Goal: Register for event/course

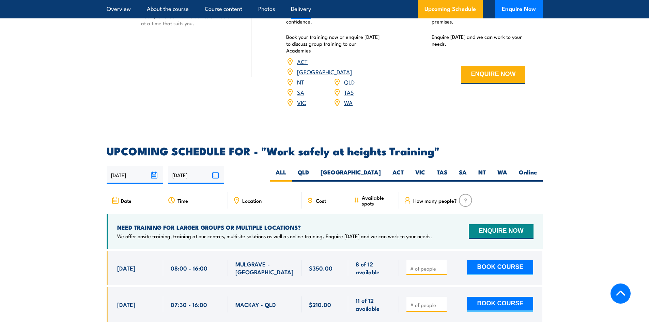
scroll to position [954, 0]
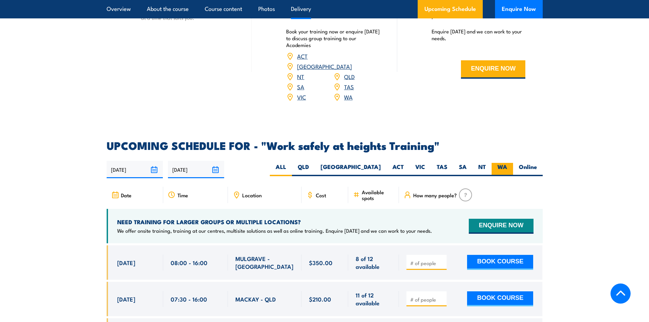
click at [503, 163] on label "WA" at bounding box center [501, 169] width 21 height 13
click at [507, 163] on input "WA" at bounding box center [509, 165] width 4 height 4
radio input "true"
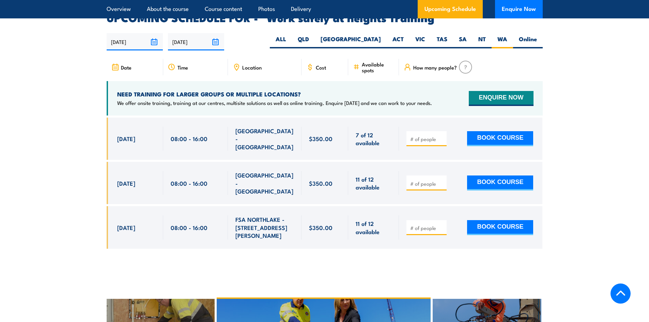
scroll to position [1084, 0]
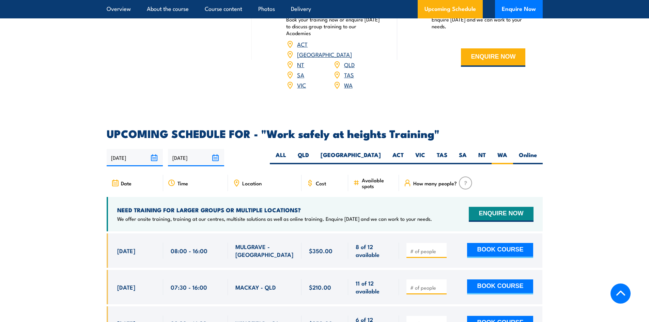
scroll to position [954, 0]
